Goal: Check status: Check status

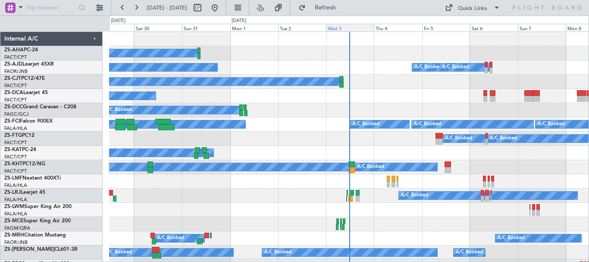
click at [340, 28] on div "Wed 3" at bounding box center [350, 28] width 48 height 8
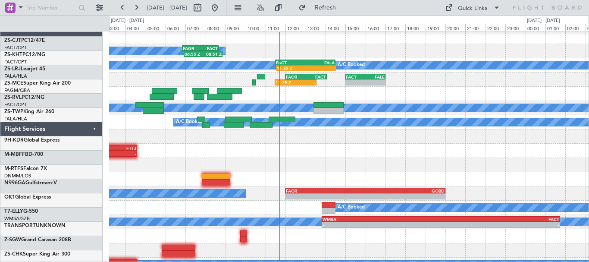
click at [147, 158] on div "- - LSGG 14:20 Z FALA 00:30 Z" at bounding box center [348, 165] width 479 height 14
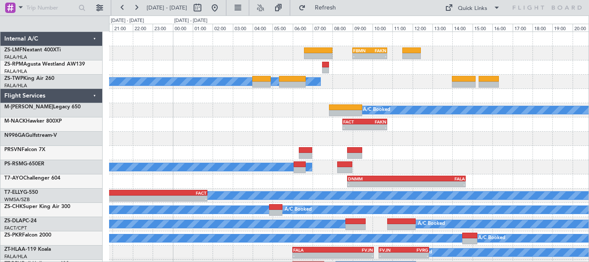
click at [468, 153] on div "- - FBMN 09:00 Z FAKN 10:45 Z A/C Booked A/C Booked A/C Booked - - FACT 08:30 Z…" at bounding box center [348, 153] width 479 height 242
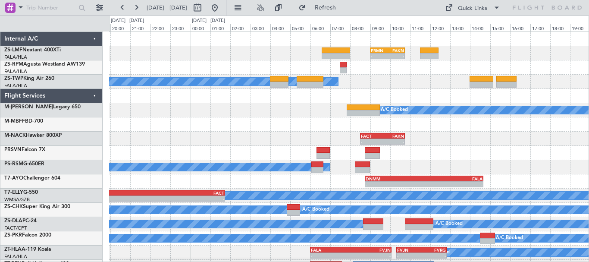
click at [418, 129] on div "- - FALA 20:30 Z LSZS 06:35 Z" at bounding box center [348, 124] width 479 height 14
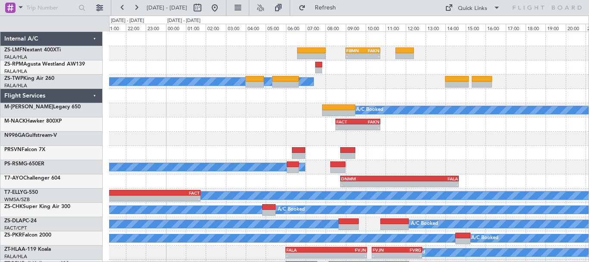
click at [392, 85] on div "A/C Booked A/C Booked" at bounding box center [348, 82] width 479 height 14
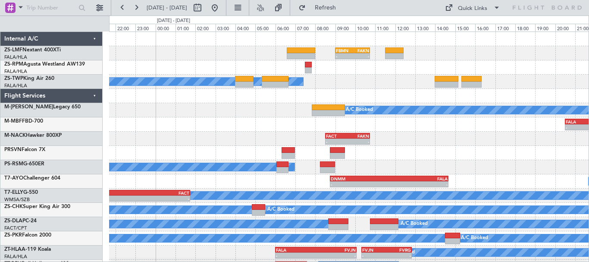
click at [238, 106] on div "- - FBMN 09:00 Z FAKN 10:45 Z A/C Booked A/C Booked A/C Booked - - FALA 20:30 Z…" at bounding box center [348, 153] width 479 height 242
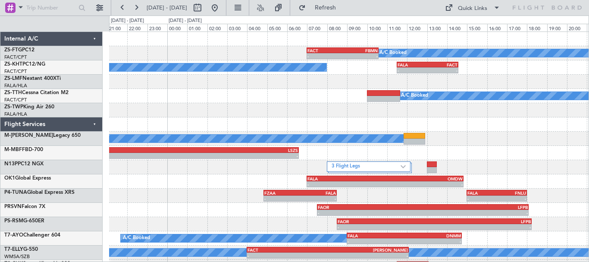
click at [327, 121] on div "A/C Booked - - FACT 07:00 Z FBMN 10:35 Z A/C Booked - - FALA 11:30 Z FACT 14:35…" at bounding box center [348, 188] width 479 height 313
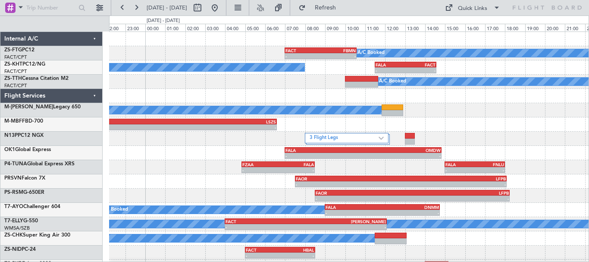
click at [467, 105] on div "A/C Booked - - FACT 07:00 Z FBMN 10:35 Z A/C Booked - - FALA 11:30 Z FACT 14:35…" at bounding box center [348, 174] width 479 height 284
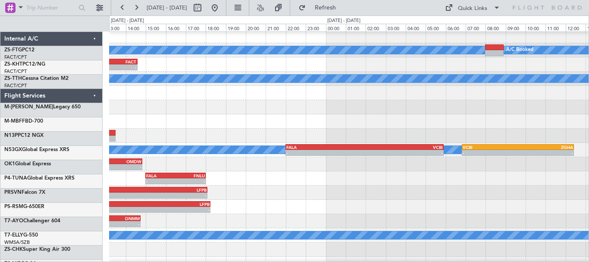
click at [198, 97] on div at bounding box center [348, 93] width 479 height 14
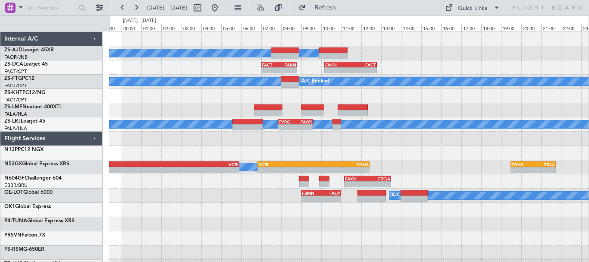
click at [326, 156] on div "A/C Booked A/C Booked A/C Booked - - FACT 07:00 Z FAKN 08:48 Z - - FAKN 10:10 Z…" at bounding box center [348, 188] width 479 height 313
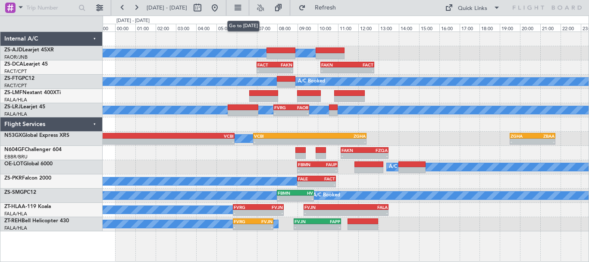
drag, startPoint x: 241, startPoint y: 8, endPoint x: 240, endPoint y: 18, distance: 9.9
click at [240, 18] on body "05 Sep 2025 - 06 Sep 2025 Refresh Quick Links A/C Booked A/C Booked A/C Booked …" at bounding box center [294, 131] width 589 height 262
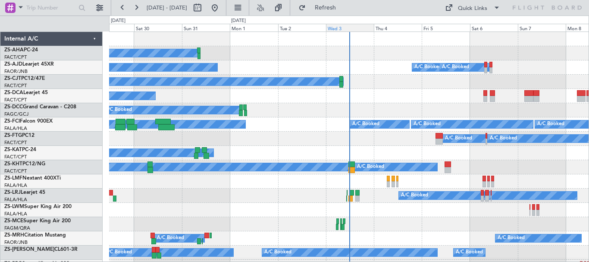
click at [346, 30] on div "Wed 3" at bounding box center [350, 28] width 48 height 8
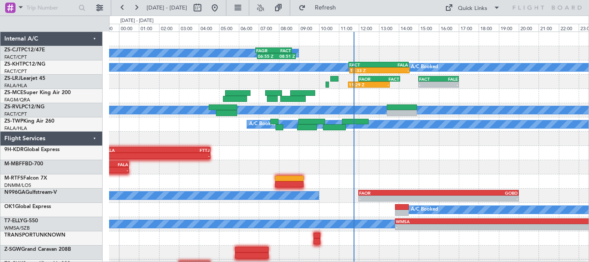
click at [495, 158] on div "- - FALA 23:15 Z FTTJ 04:35 Z" at bounding box center [348, 153] width 479 height 14
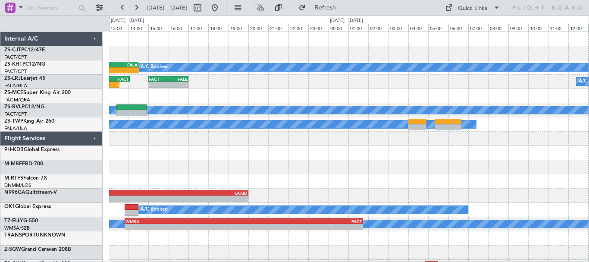
click at [267, 166] on div at bounding box center [348, 167] width 479 height 14
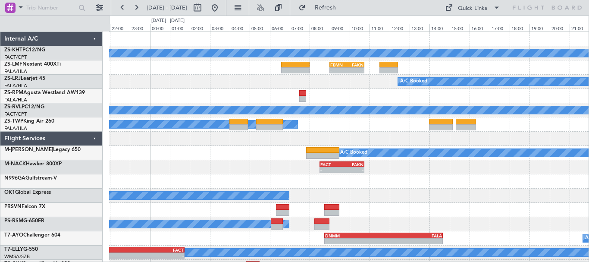
click at [392, 212] on div "A/C Unavailable A/C Booked - - FBMN 09:00 Z FAKN 10:45 Z A/C Booked FACT 15:00 …" at bounding box center [348, 174] width 479 height 284
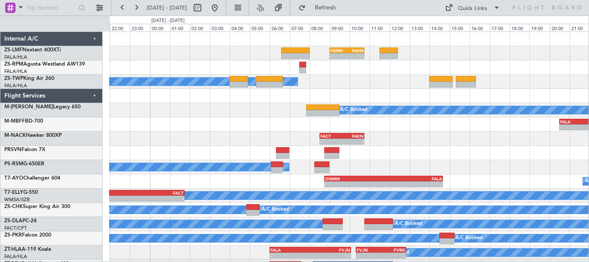
click at [192, 108] on div "- - FBMN 09:00 Z FAKN 10:45 Z A/C Booked A/C Booked A/C Booked - - FALA 20:30 Z…" at bounding box center [348, 153] width 479 height 242
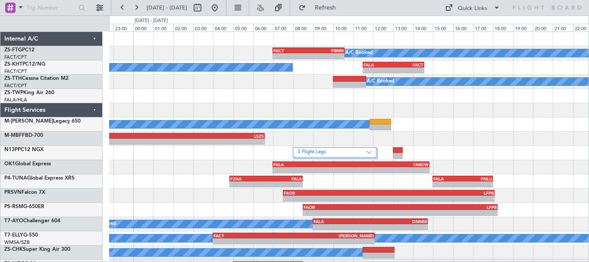
click at [422, 143] on div "- - FALA 20:30 Z LSZS 06:35 Z" at bounding box center [348, 138] width 479 height 14
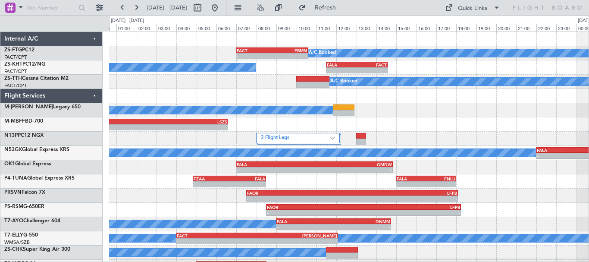
click at [468, 116] on div "A/C Booked" at bounding box center [348, 110] width 479 height 14
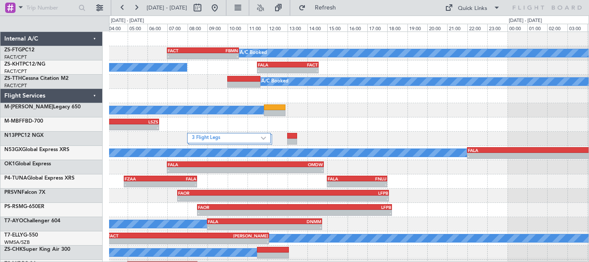
click at [409, 124] on div "A/C Booked - - FACT 07:00 Z FBMN 10:35 Z A/C Booked A/C Booked - - FALA 11:30 Z…" at bounding box center [348, 181] width 479 height 299
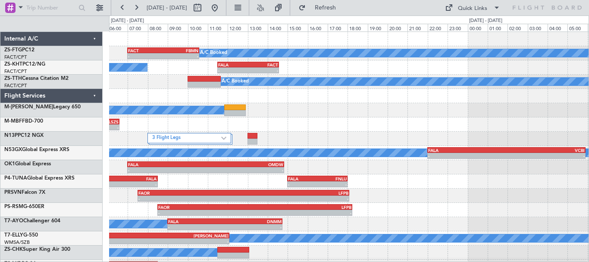
click at [241, 152] on div "A/C Booked - - FACT 07:00 Z FBMN 10:35 Z A/C Booked A/C Booked - - FALA 11:30 Z…" at bounding box center [348, 181] width 479 height 299
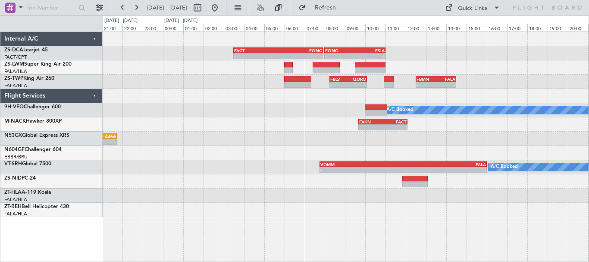
click at [329, 195] on div "FACT 03:30 Z FQNC 07:55 Z - - - - FQNC 08:00 Z FSIA 11:00 Z - - FBLV 08:15 Z QO…" at bounding box center [346, 124] width 486 height 185
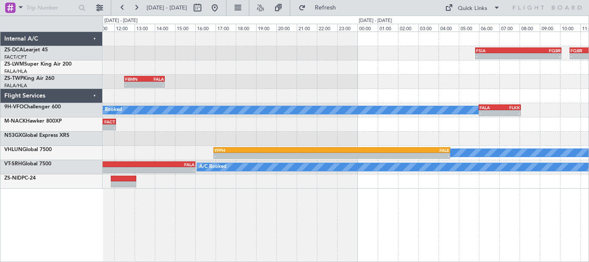
click at [116, 203] on div "- - FSIA 05:50 Z FQBR 10:05 Z - - FQBR 10:30 Z FACT 13:55 Z FQNC 08:00 Z FSIA 1…" at bounding box center [346, 146] width 486 height 230
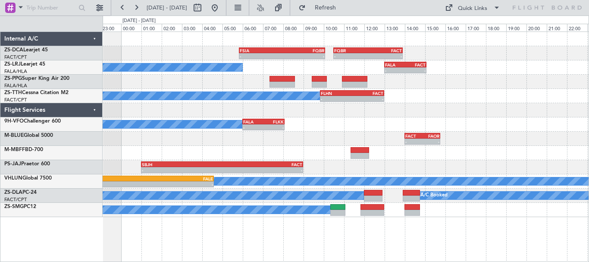
click at [303, 246] on div "- - FSIA 05:50 Z FQBR 10:05 Z - - FQBR 10:30 Z FACT 13:55 Z A/C Booked - - FALA…" at bounding box center [346, 146] width 486 height 230
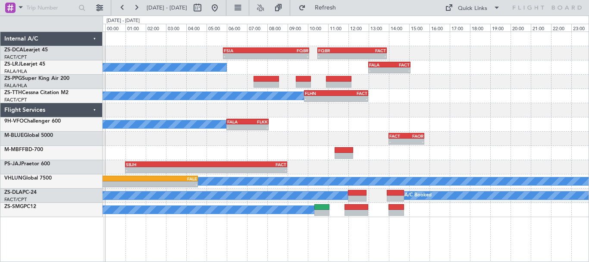
click at [463, 118] on div "A/C Booked - - FALA 06:00 Z FLKK 08:05 Z" at bounding box center [346, 124] width 486 height 14
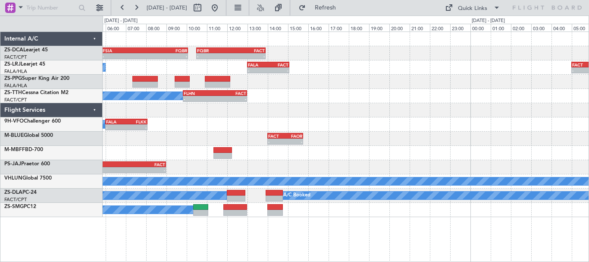
click at [178, 115] on div at bounding box center [346, 110] width 486 height 14
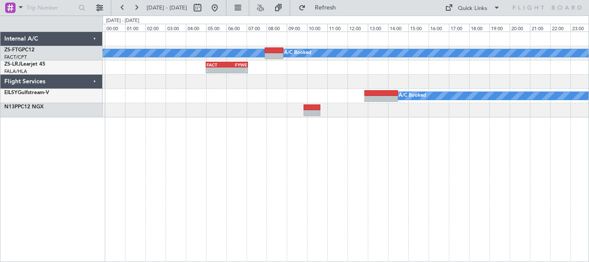
click at [409, 161] on div "A/C Booked A/C Booked FACT 05:00 Z FYWE 07:05 Z - - A/C Booked" at bounding box center [346, 146] width 486 height 230
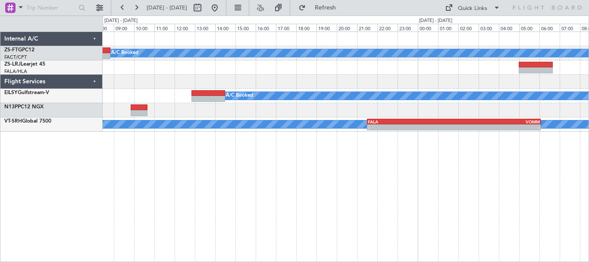
click at [166, 169] on div "A/C Booked A/C Booked FACT 05:00 Z FYWE 07:05 Z - - A/C Booked A/C Booked - - F…" at bounding box center [346, 146] width 486 height 230
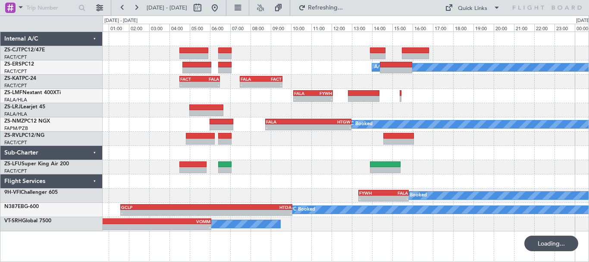
click at [284, 191] on div "A/C Booked A/C Booked - - FACT 04:30 Z FALA 06:30 Z - - FALA 07:30 Z FACT 09:35…" at bounding box center [346, 131] width 486 height 199
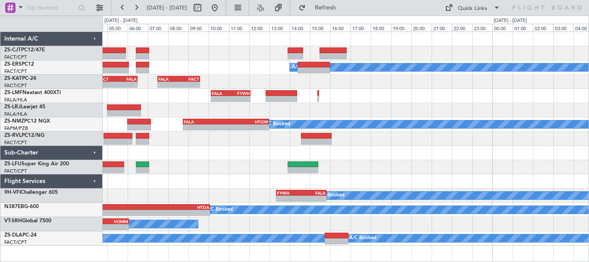
click at [393, 179] on div at bounding box center [346, 181] width 486 height 14
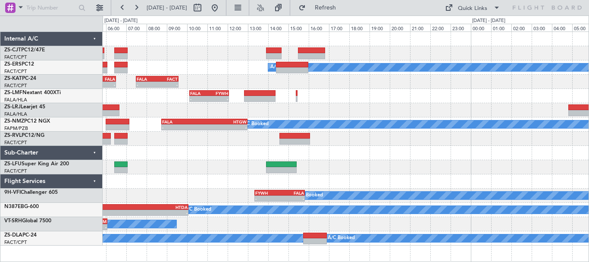
click at [440, 166] on div at bounding box center [346, 167] width 486 height 14
